Goal: Task Accomplishment & Management: Manage account settings

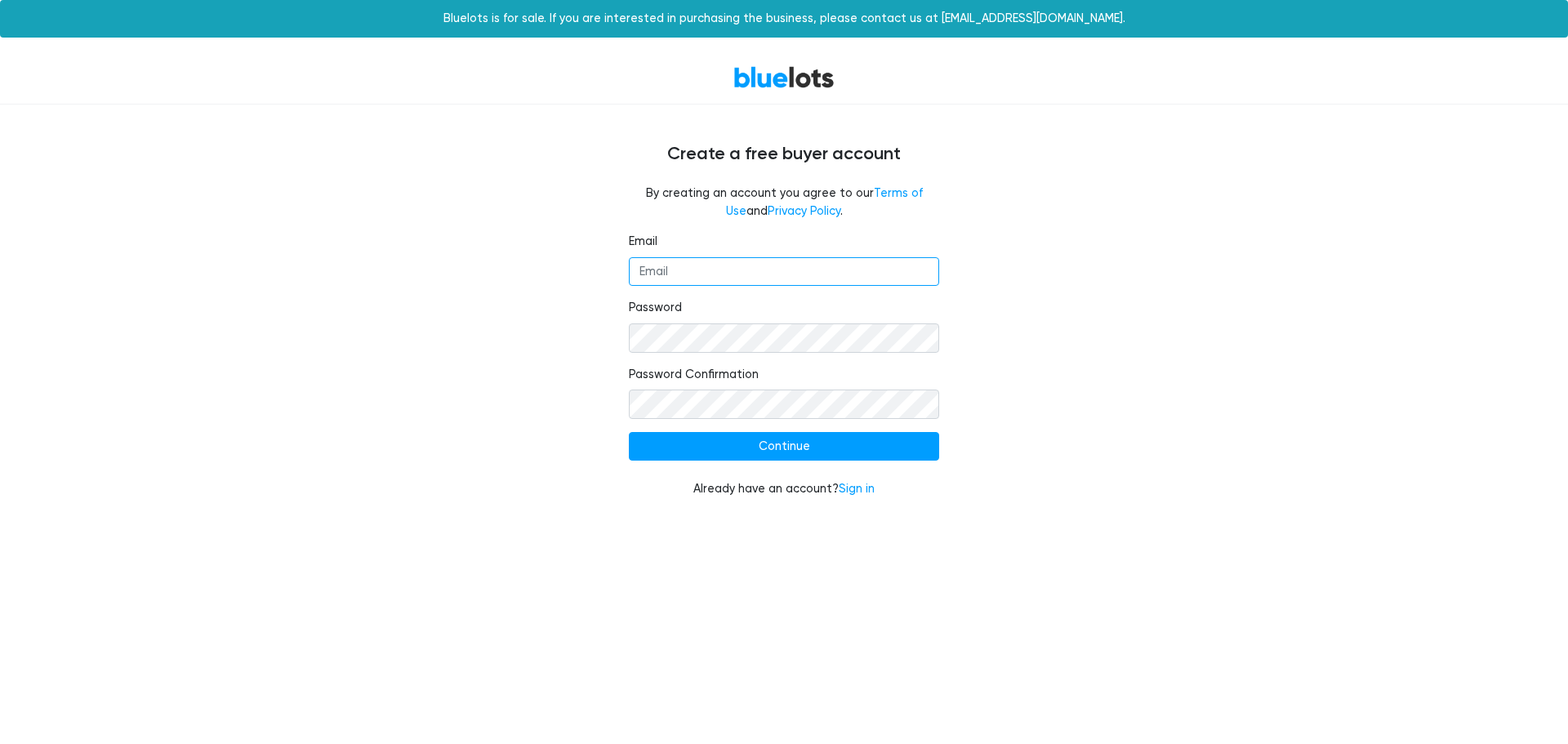
click at [661, 268] on input "Email" at bounding box center [784, 271] width 311 height 30
type input "info@onpointselect.com"
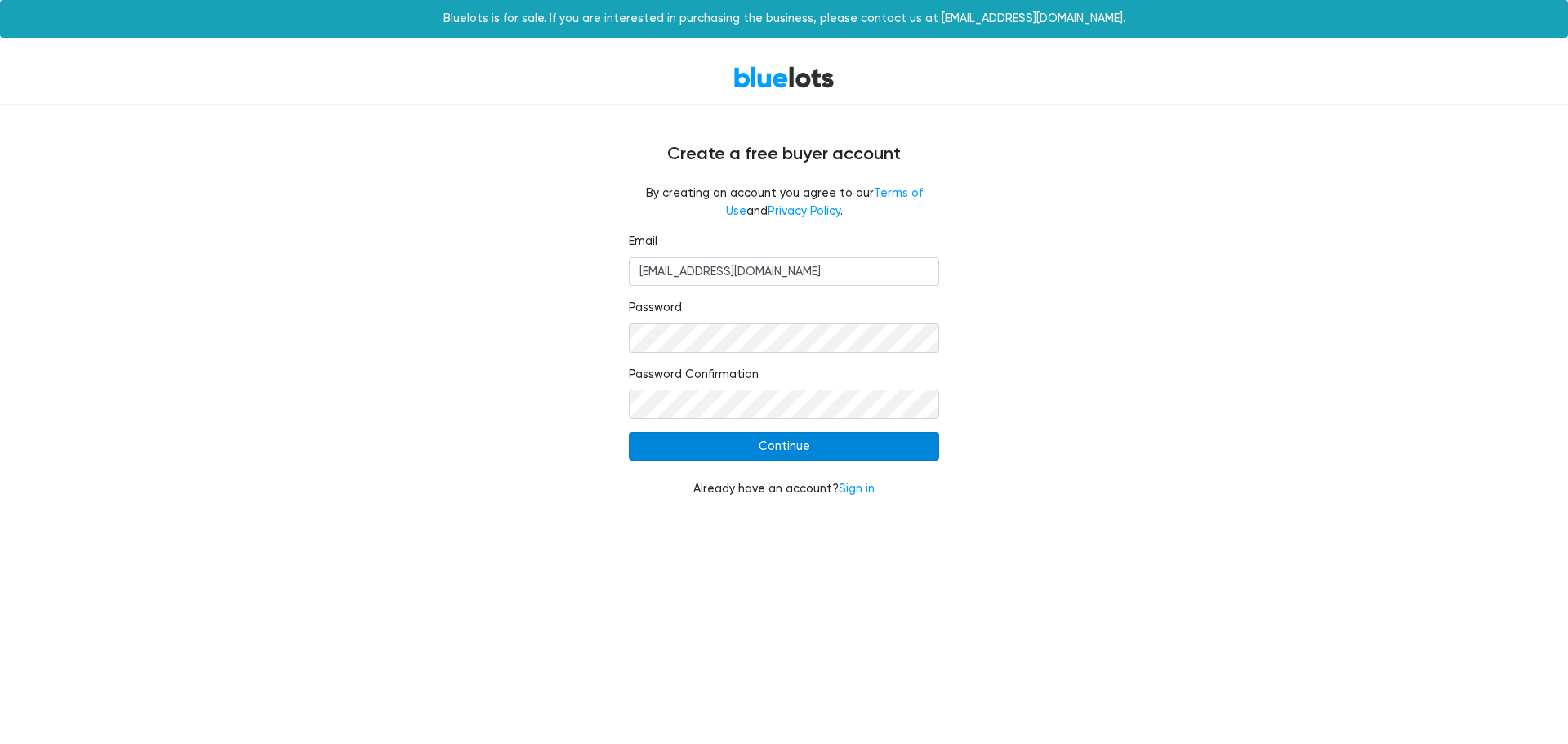
click at [771, 442] on input "Continue" at bounding box center [784, 446] width 311 height 30
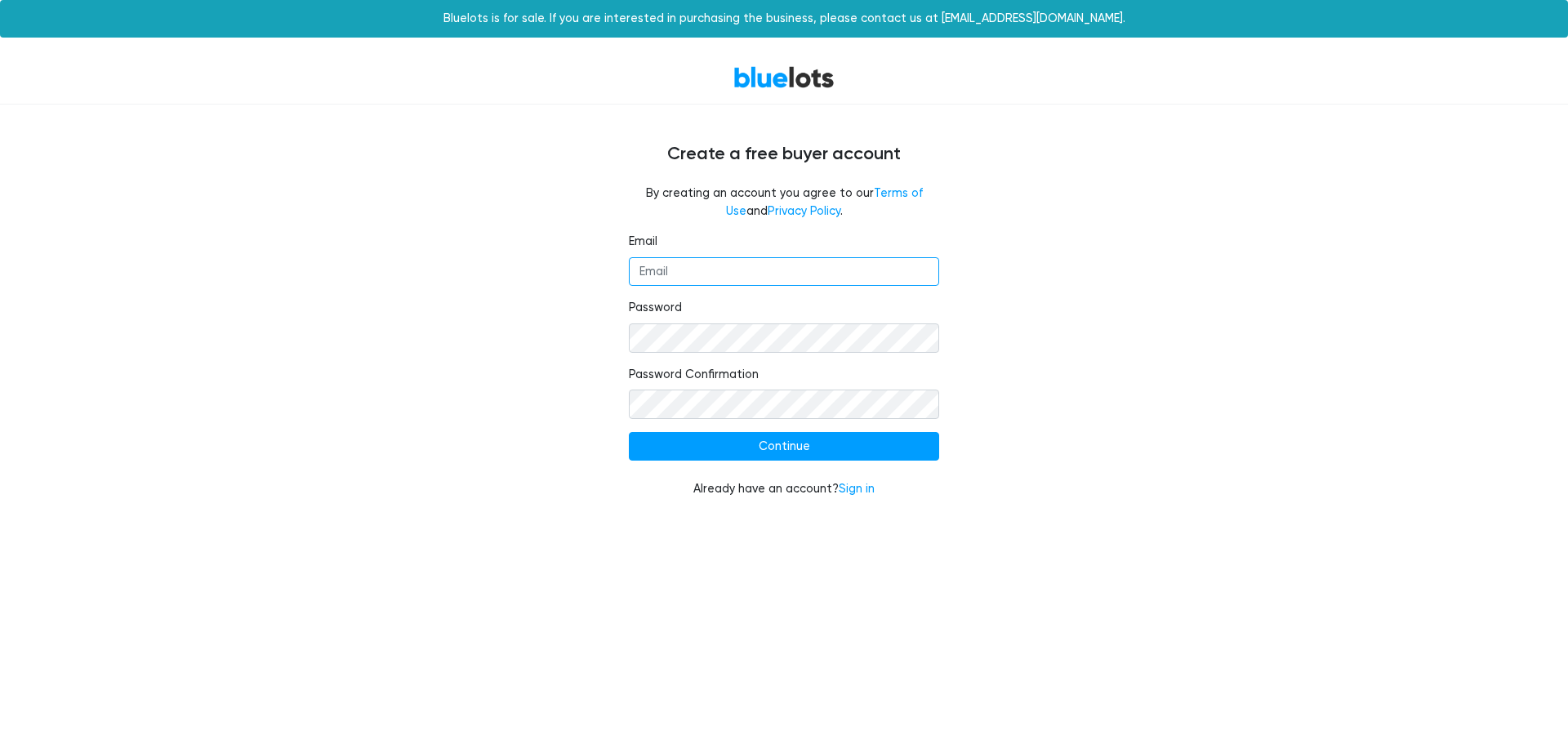
click at [716, 275] on input "Email" at bounding box center [784, 271] width 311 height 30
click at [715, 353] on form "Email Password Password Confirmation Continue Already have an account? Sign in" at bounding box center [784, 366] width 311 height 265
type input "[EMAIL_ADDRESS][DOMAIN_NAME]"
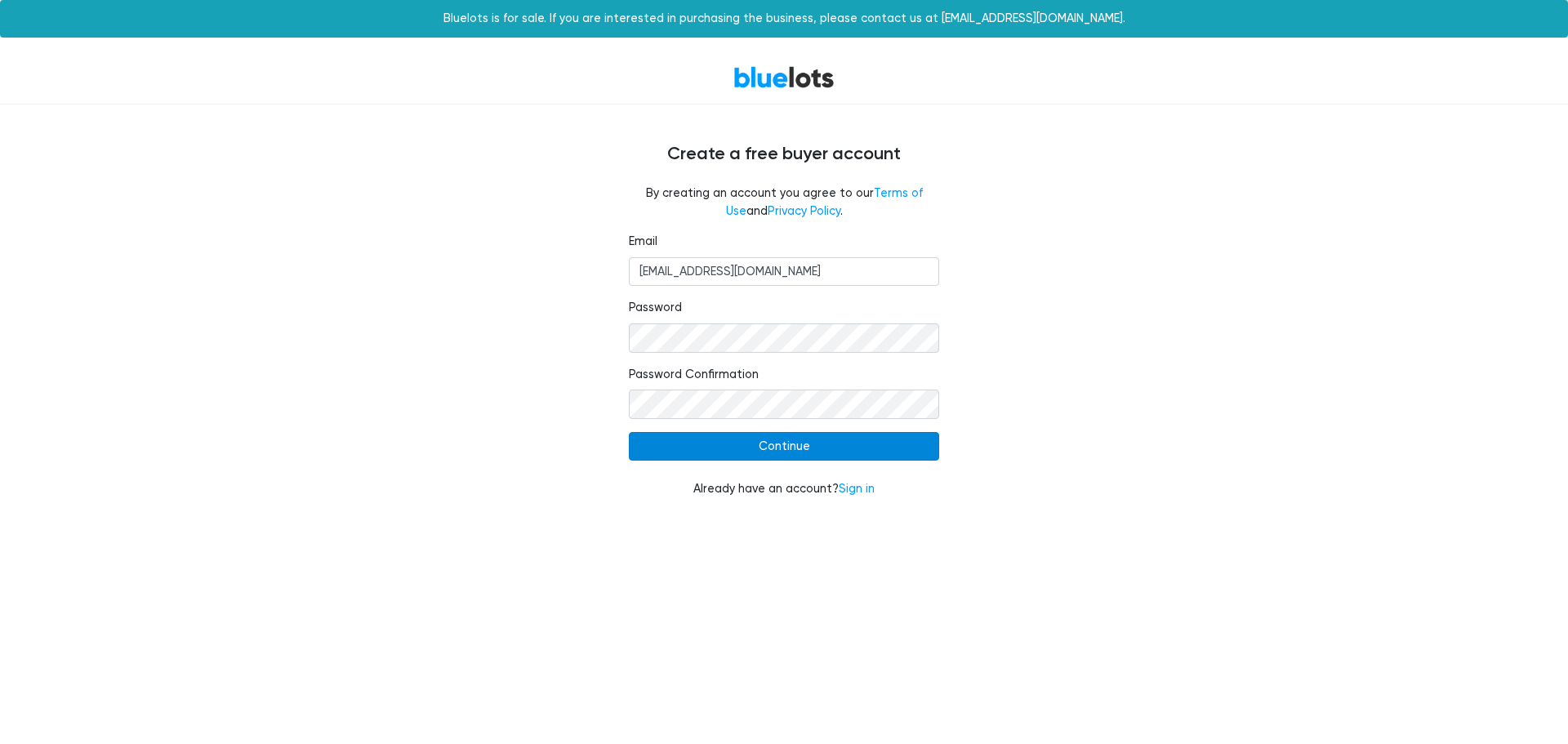
click at [795, 440] on input "Continue" at bounding box center [784, 446] width 311 height 30
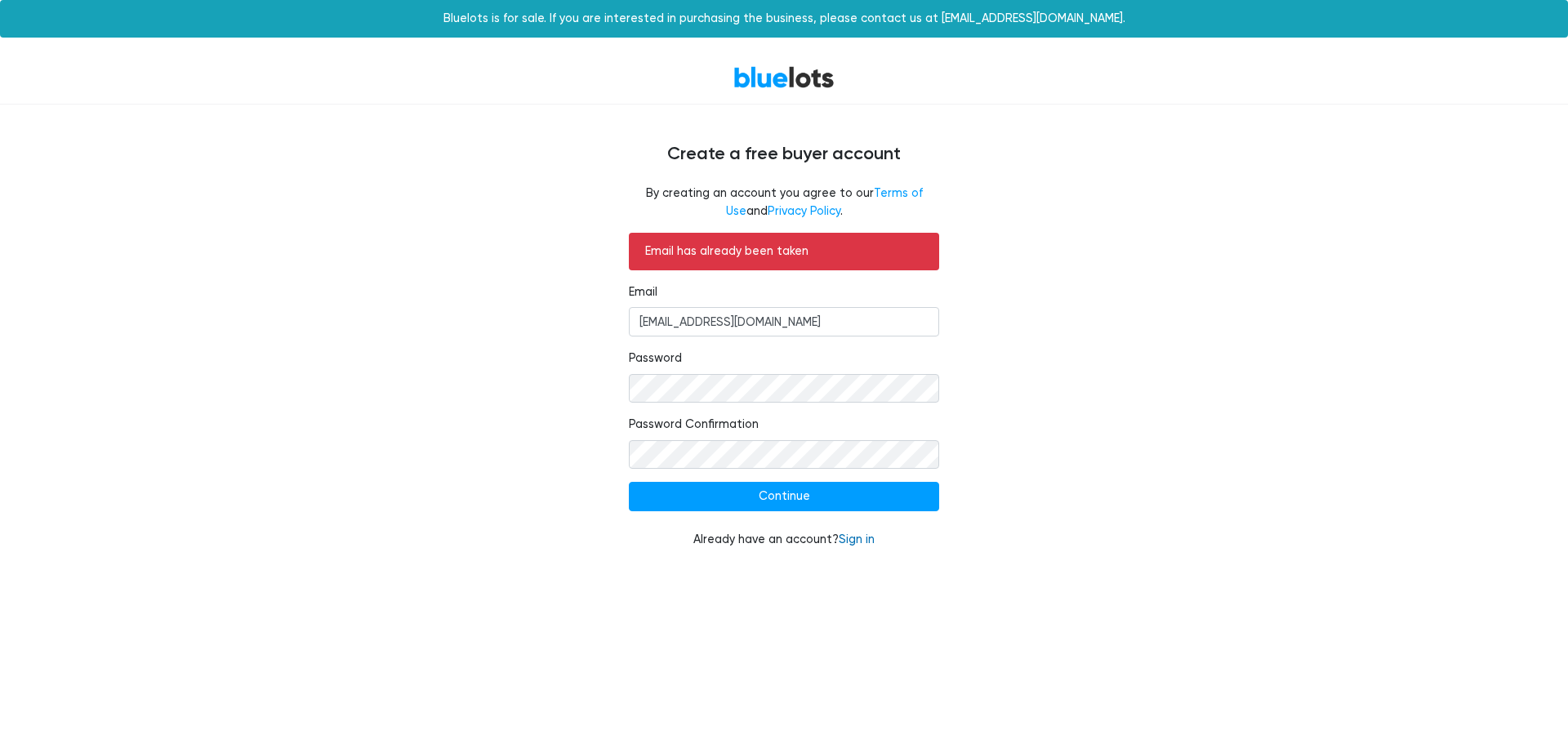
click at [852, 541] on link "Sign in" at bounding box center [857, 539] width 36 height 14
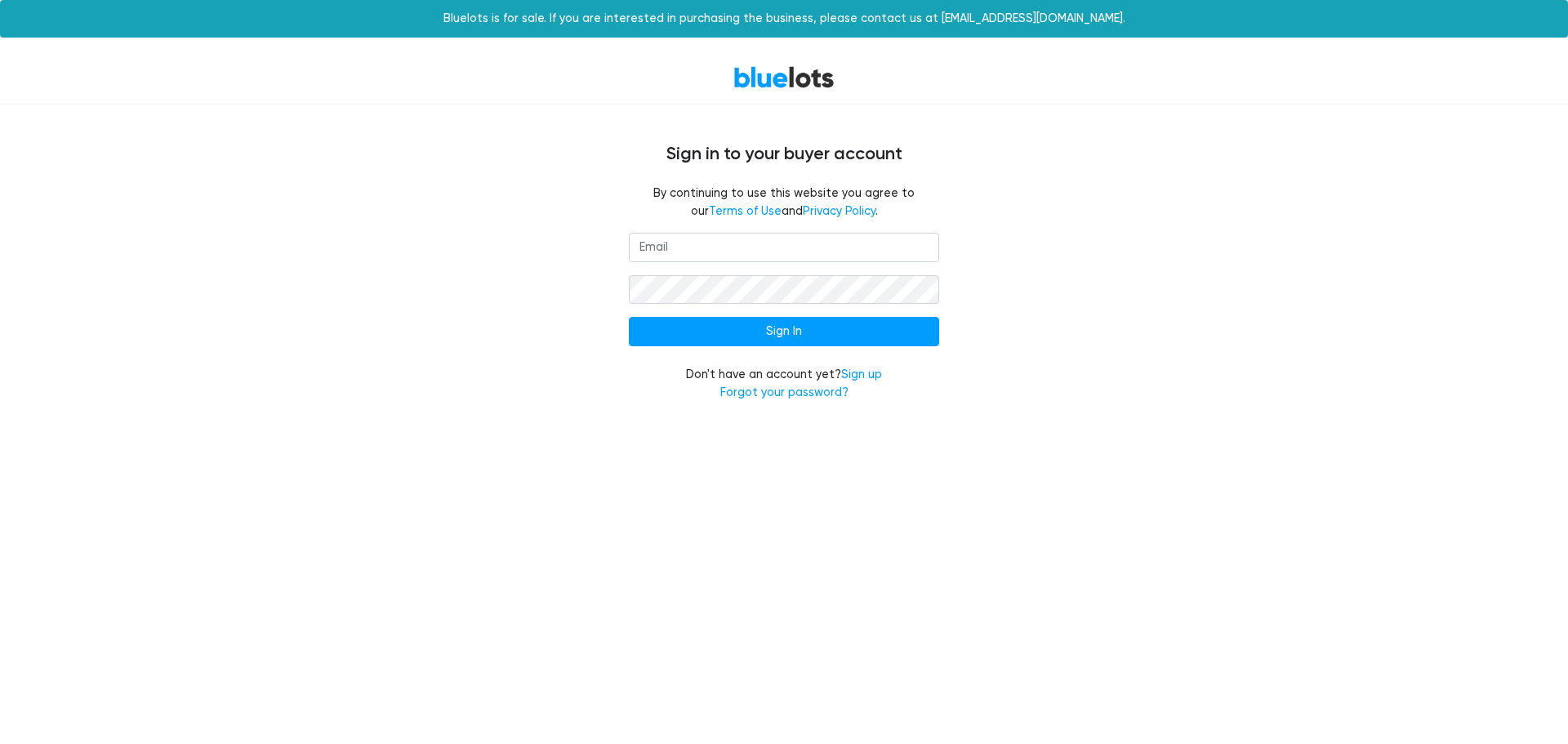
type input "[EMAIL_ADDRESS][DOMAIN_NAME]"
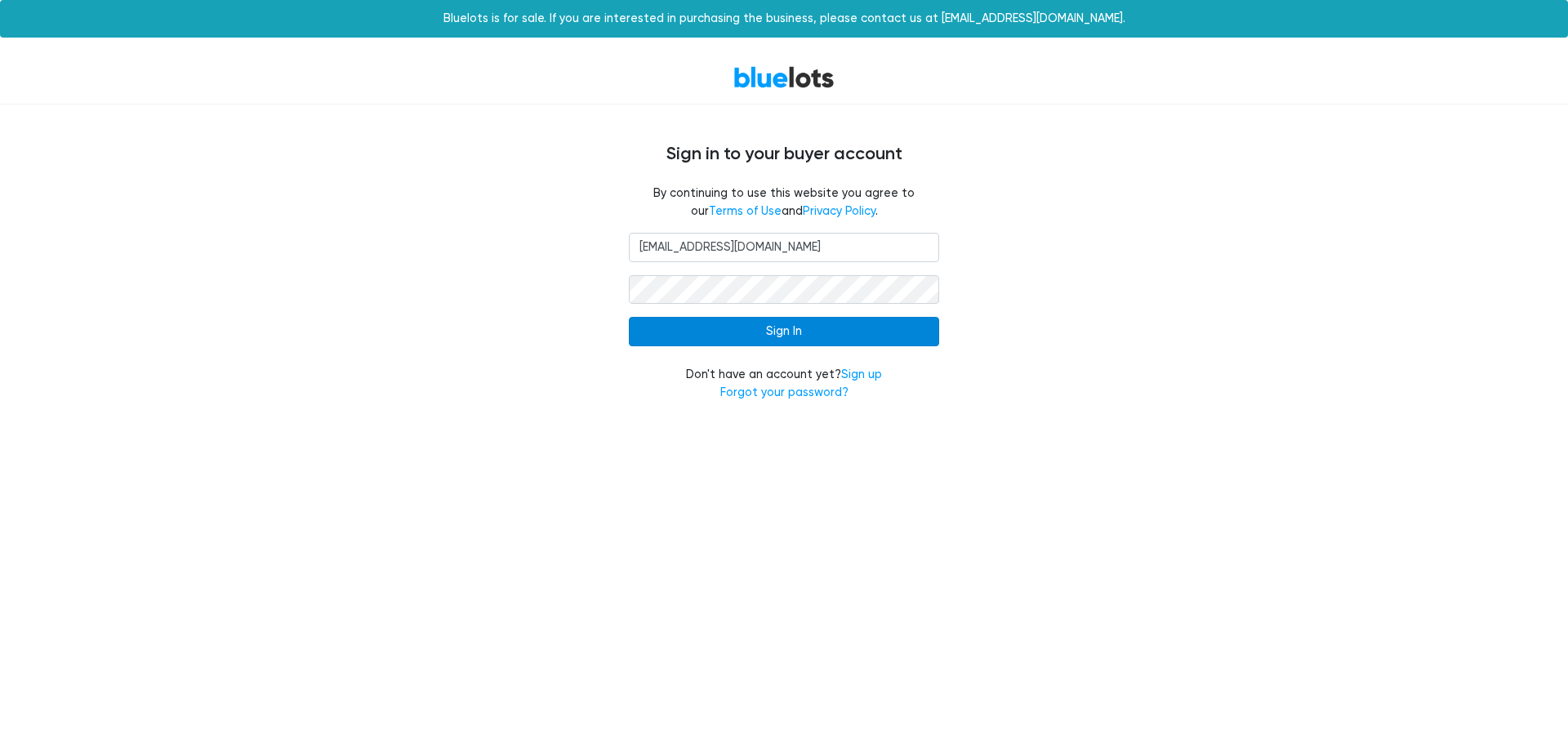
click at [745, 336] on input "Sign In" at bounding box center [784, 332] width 311 height 30
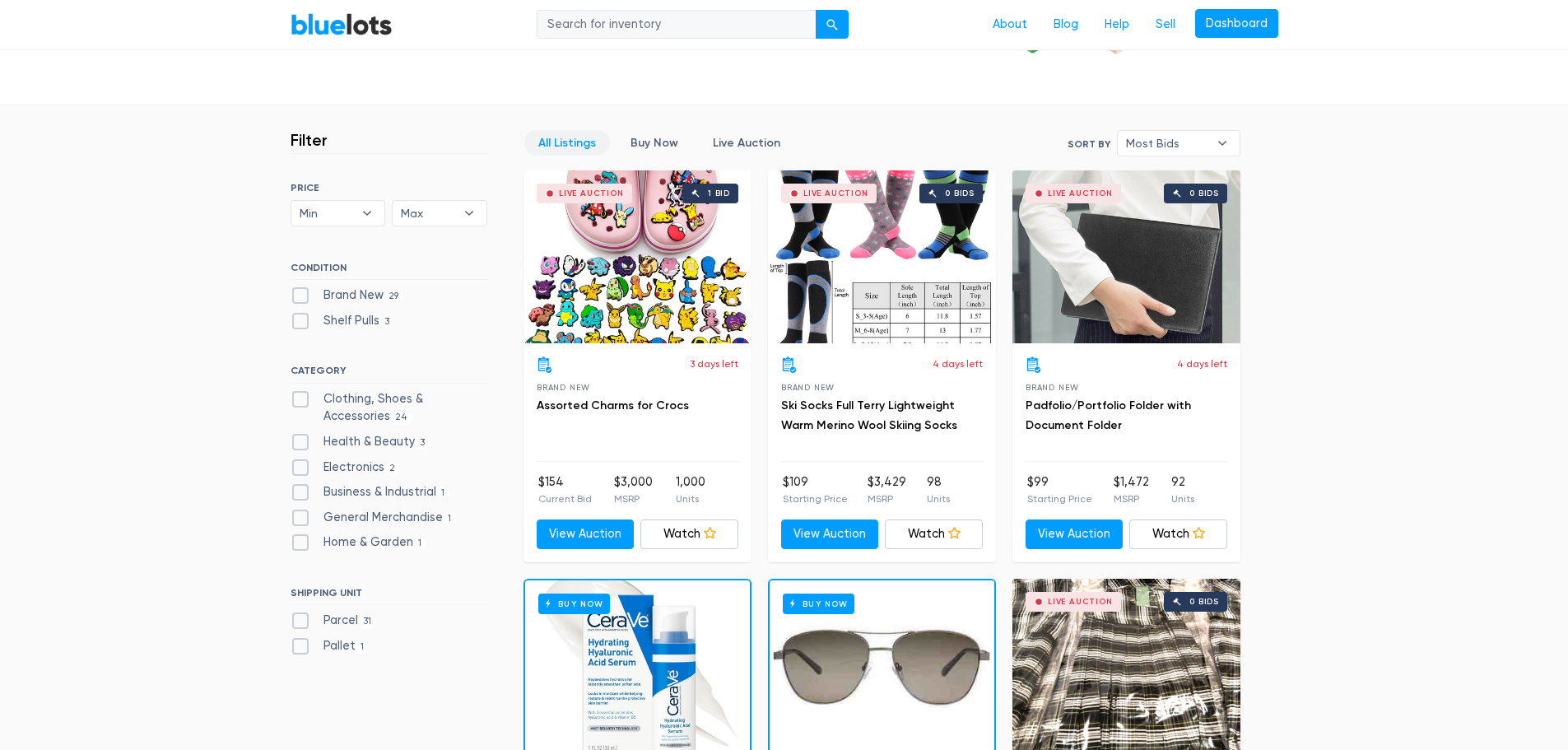
scroll to position [5103, 0]
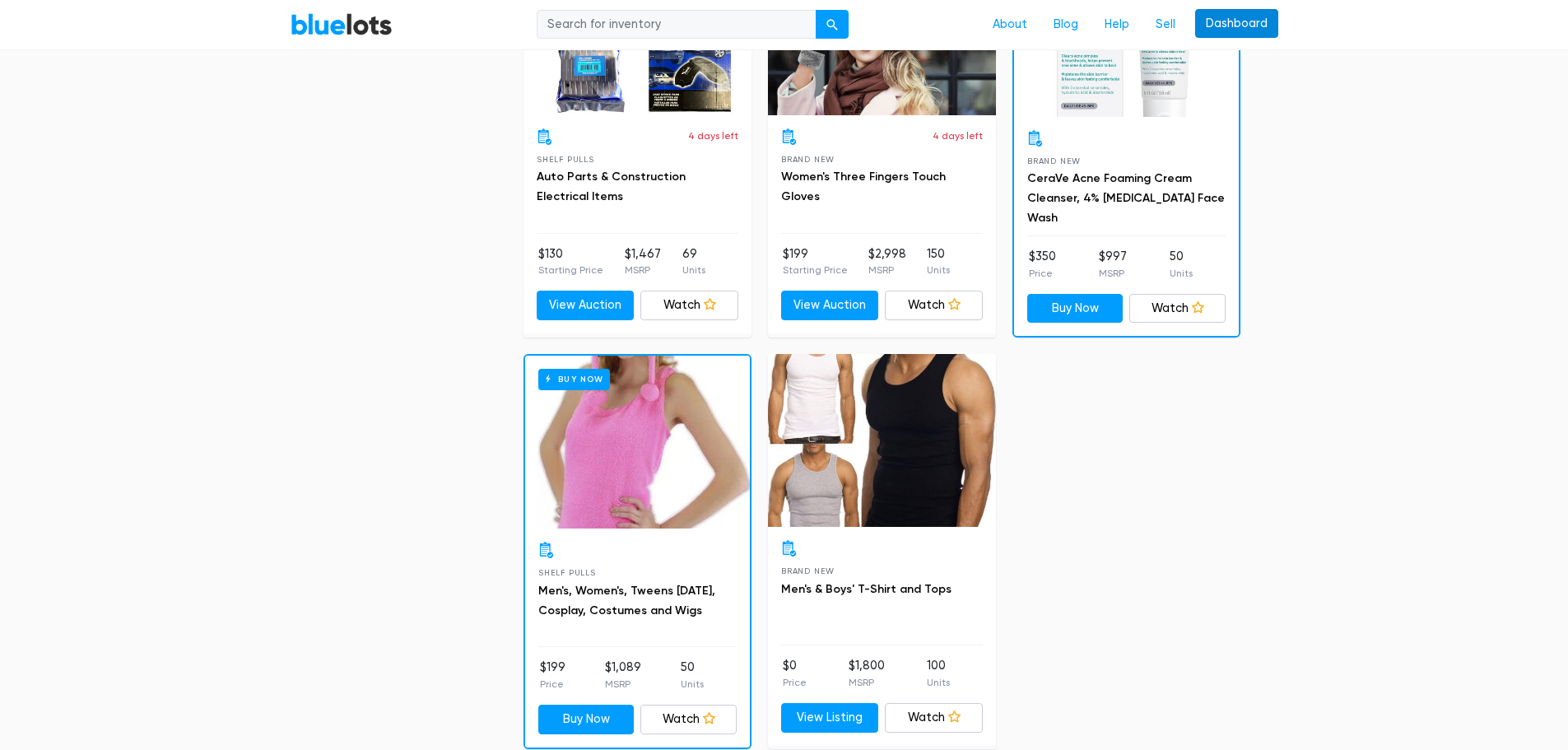
click at [1228, 23] on link "Dashboard" at bounding box center [1236, 24] width 83 height 30
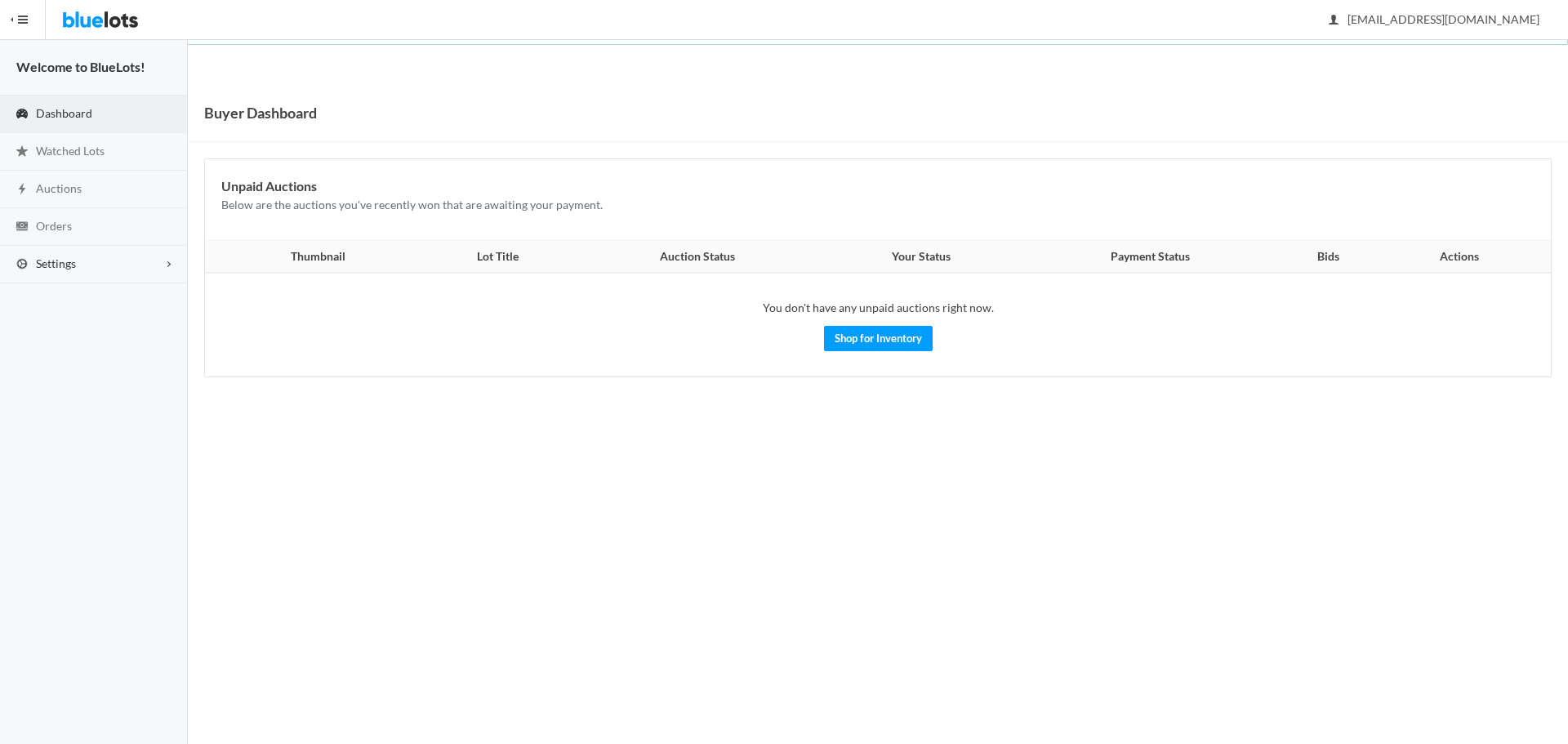
click at [44, 261] on span "Settings" at bounding box center [55, 263] width 40 height 14
click at [60, 297] on span "Buyer Profile Incomplete" at bounding box center [69, 298] width 67 height 14
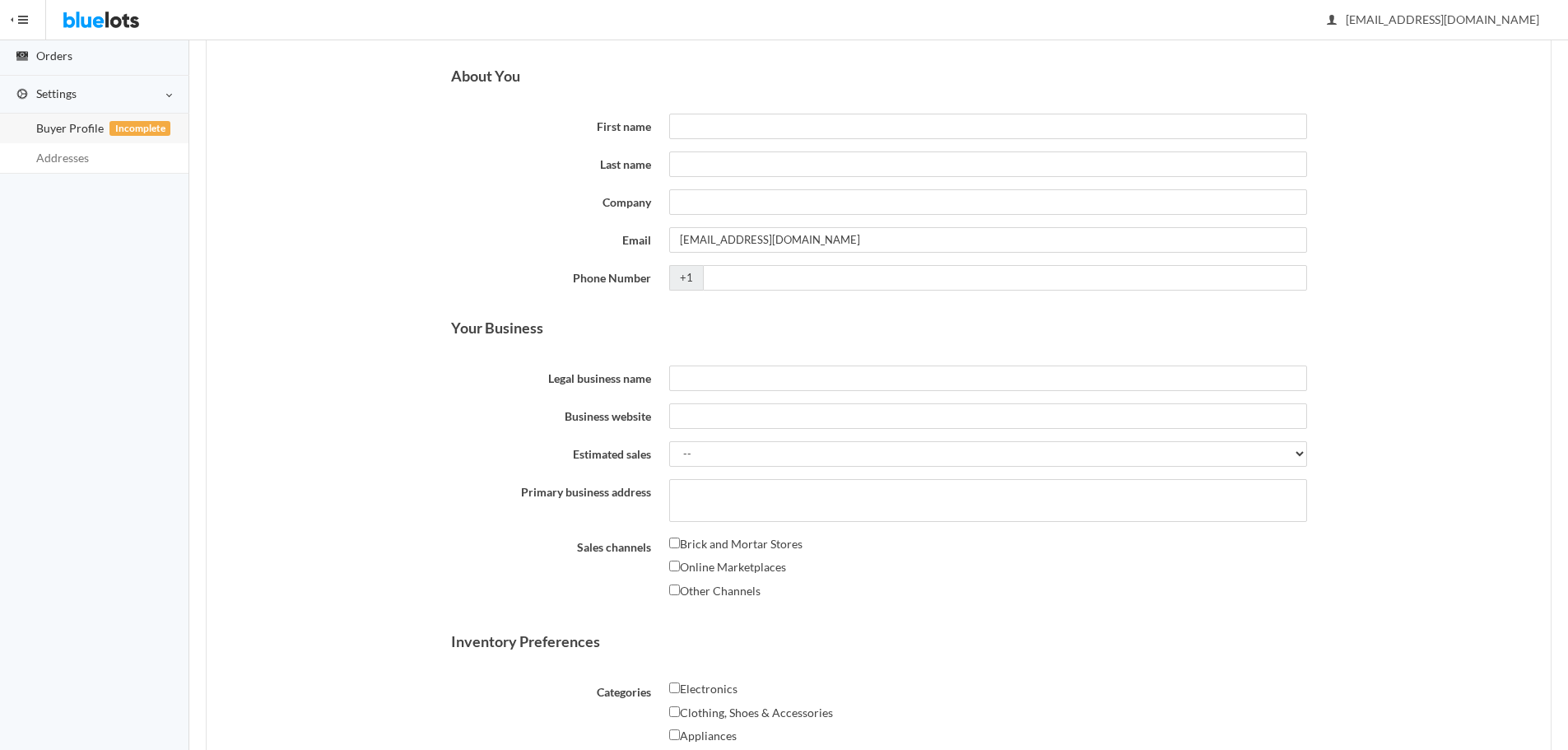
scroll to position [78, 0]
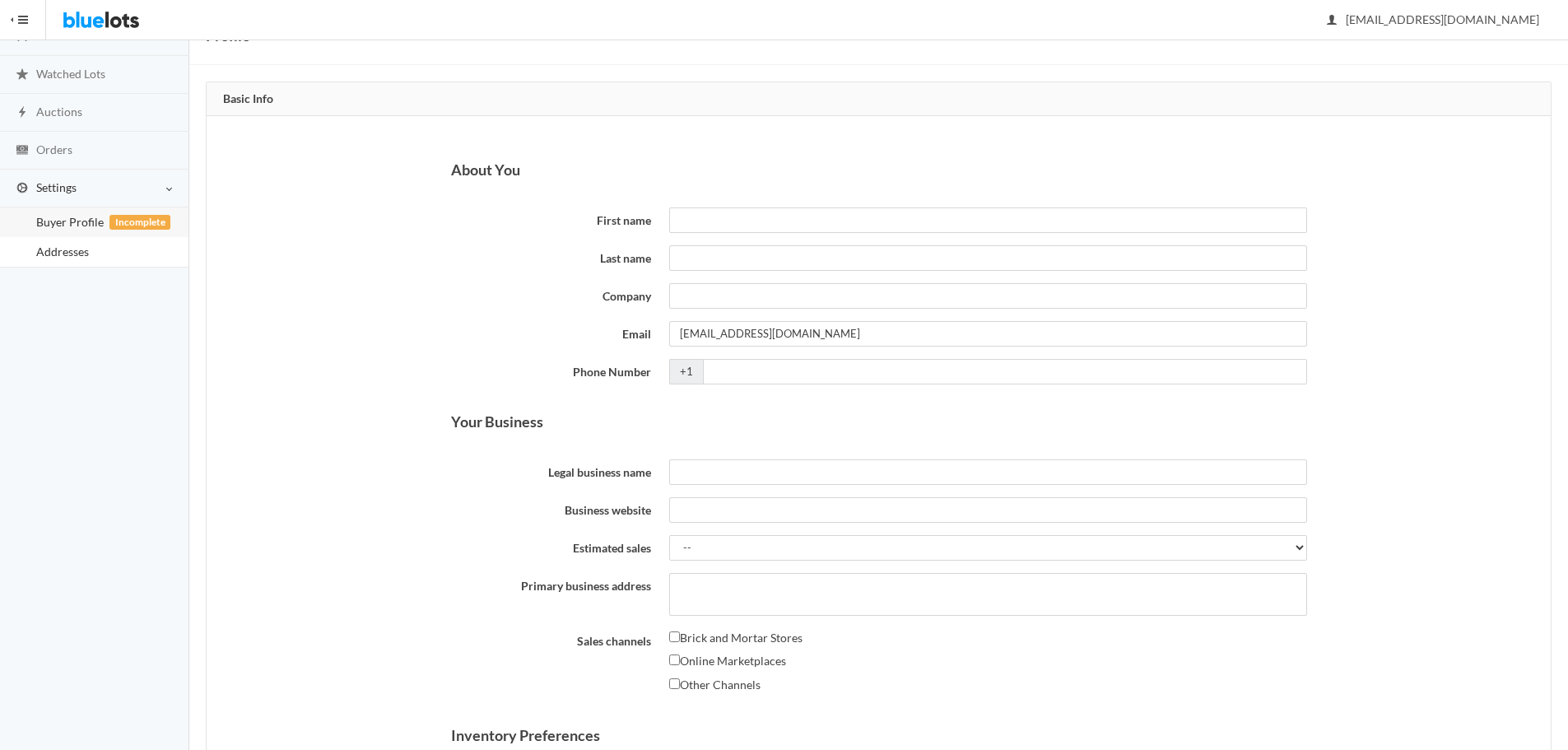
click at [53, 256] on span "Addresses" at bounding box center [62, 251] width 52 height 14
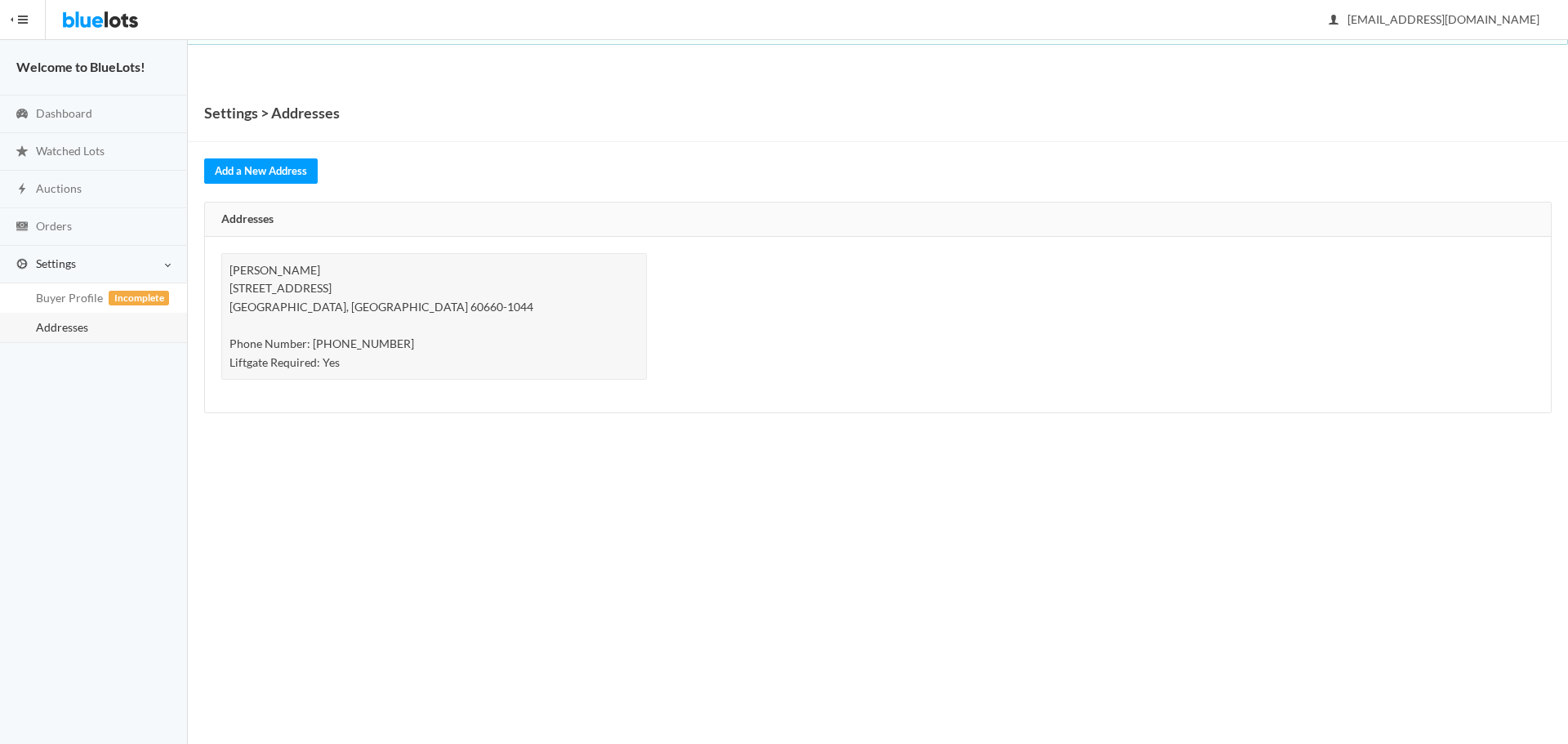
click at [20, 18] on button "HIDE MENU" at bounding box center [23, 20] width 46 height 39
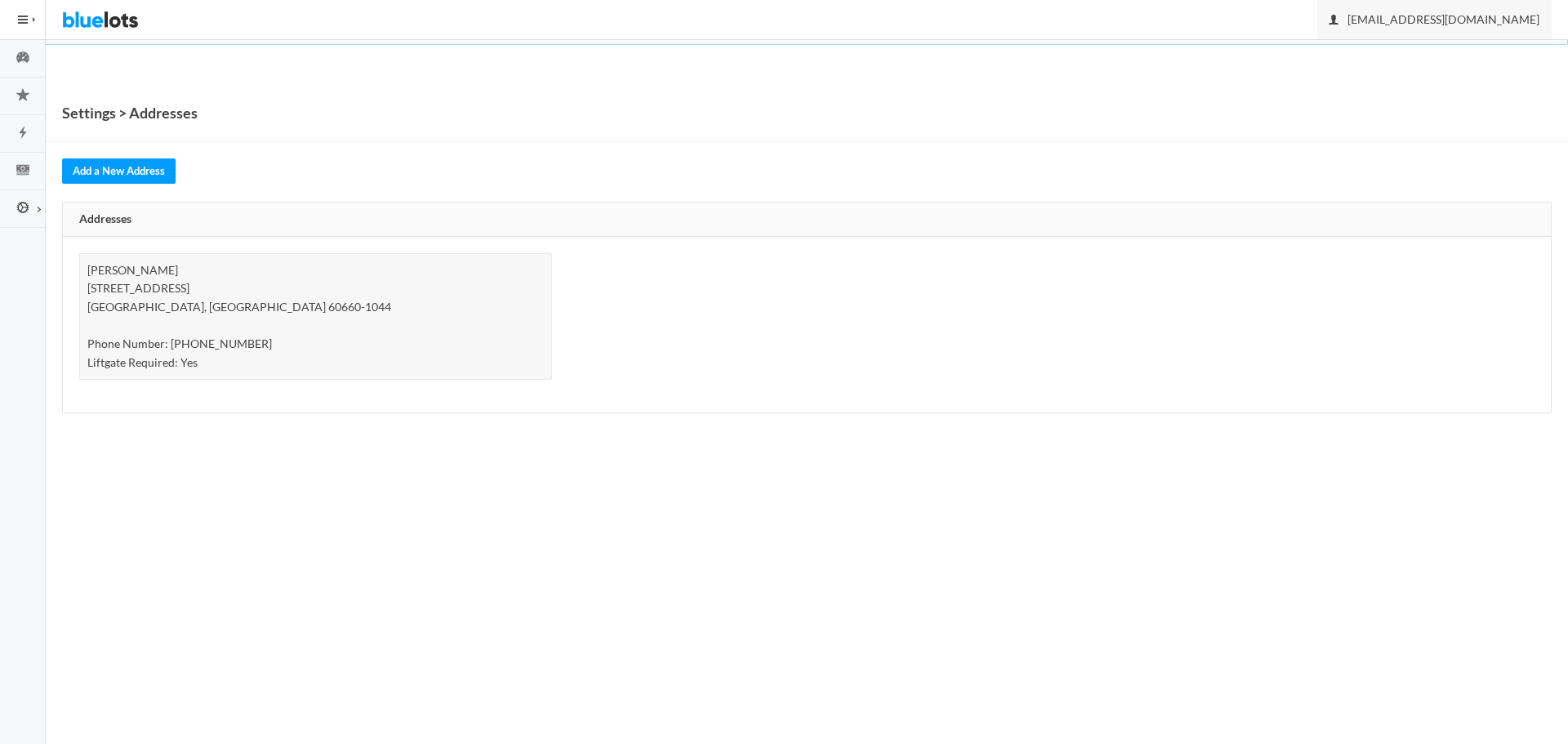
click at [1476, 22] on span "info@onpointselect.com" at bounding box center [1434, 19] width 210 height 14
click at [1481, 60] on link "Sign Out" at bounding box center [1487, 57] width 129 height 26
